Goal: Task Accomplishment & Management: Use online tool/utility

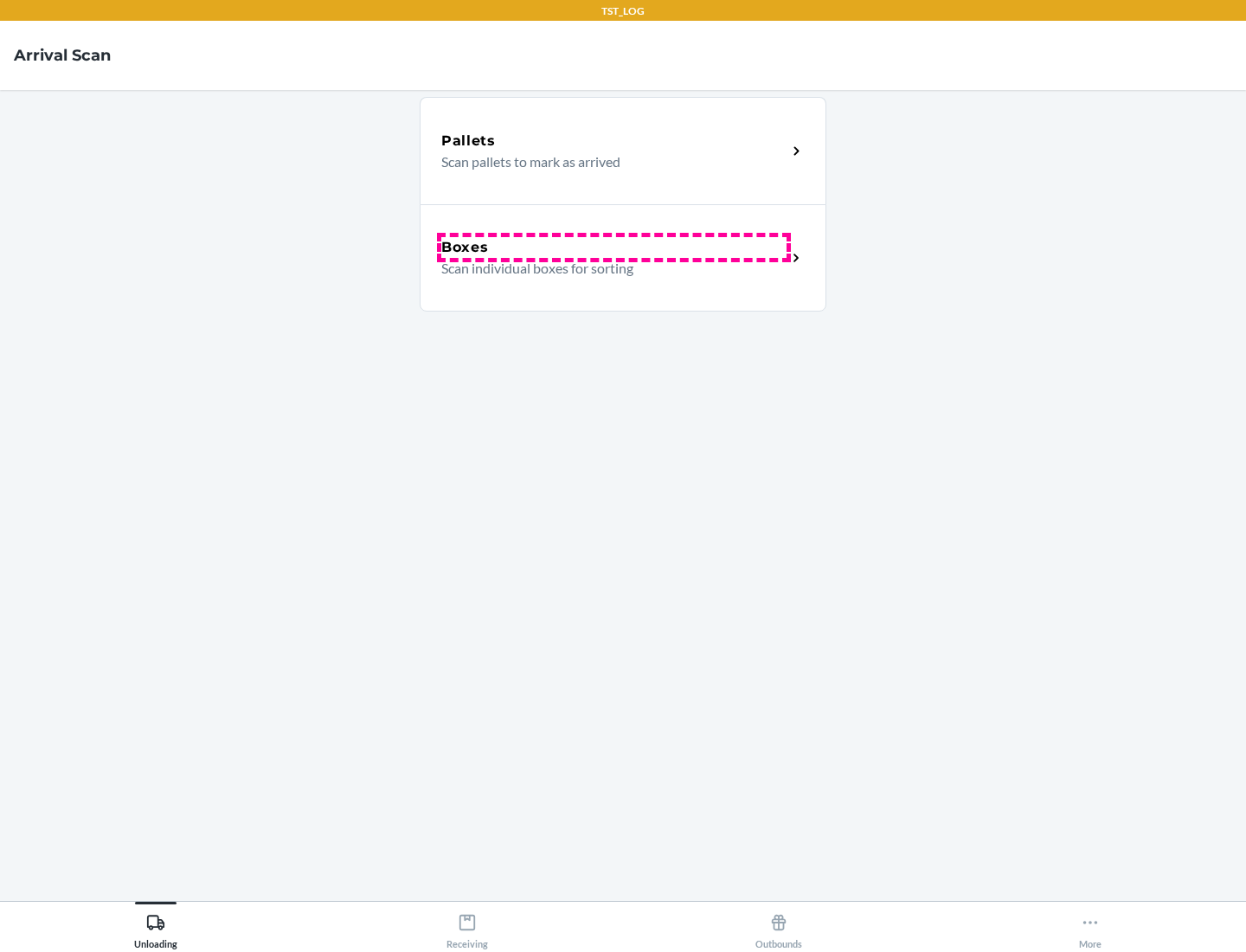
click at [613, 248] on div "Boxes" at bounding box center [614, 248] width 346 height 21
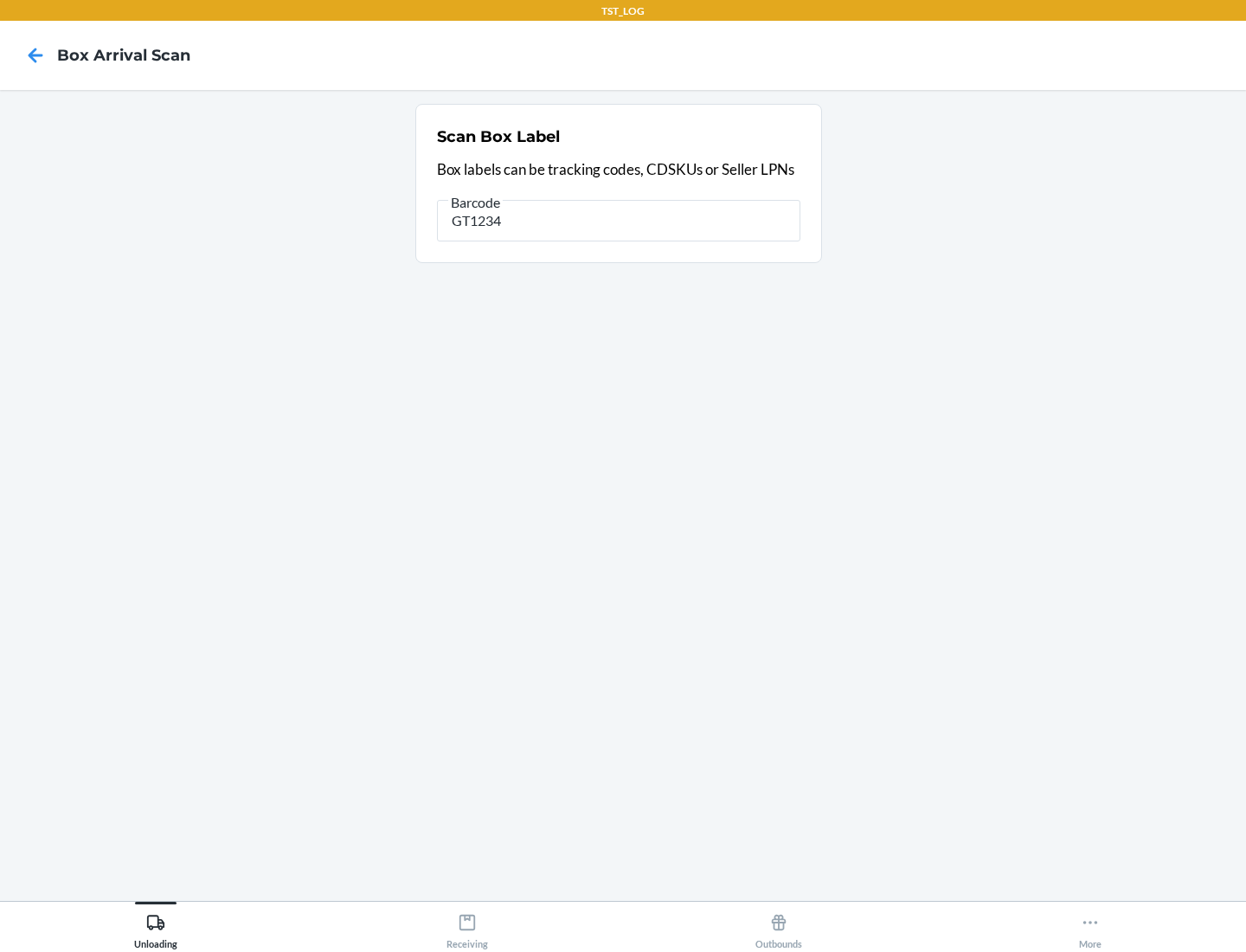
type input "GT1234"
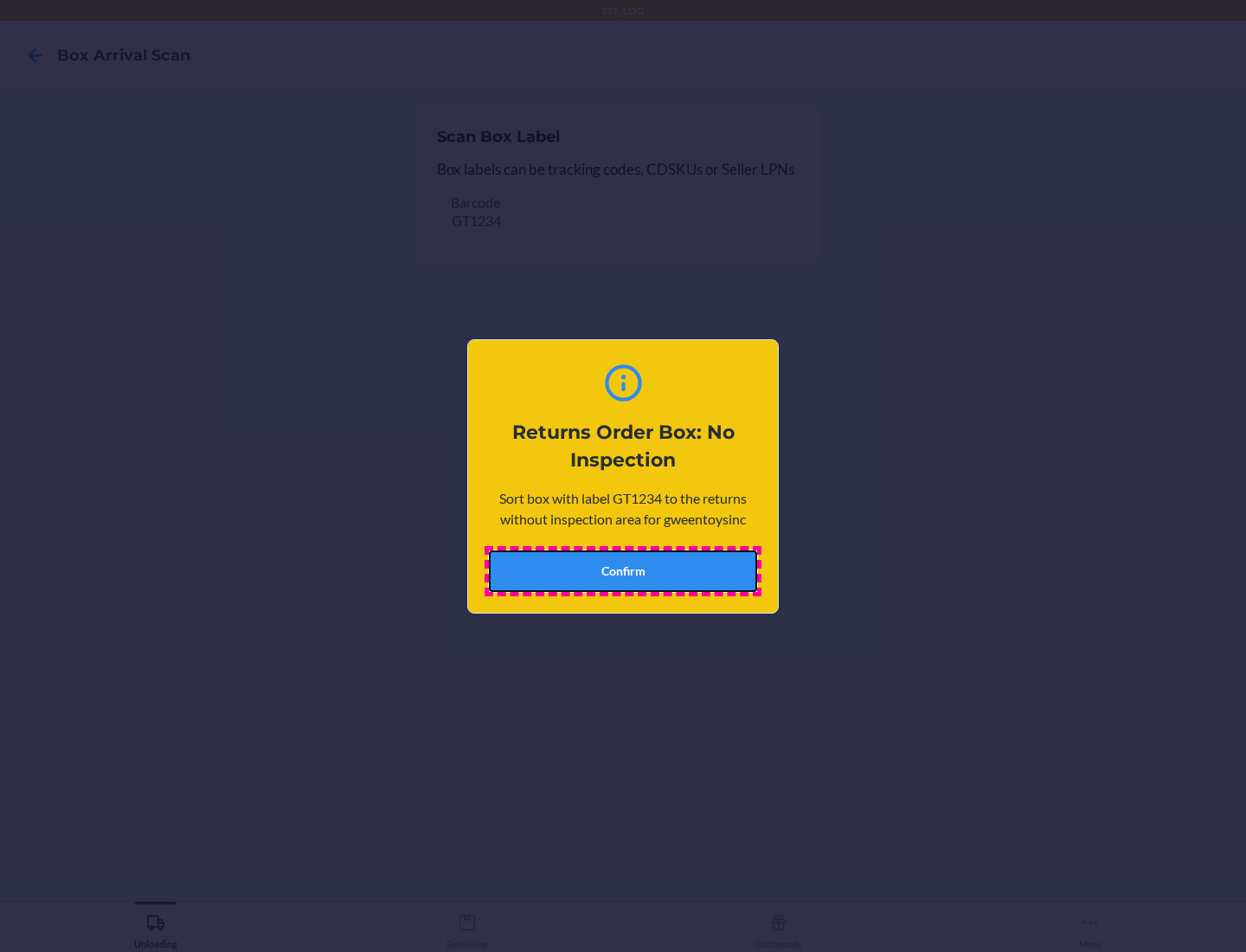
click at [623, 570] on button "Confirm" at bounding box center [623, 571] width 268 height 42
